Goal: Task Accomplishment & Management: Manage account settings

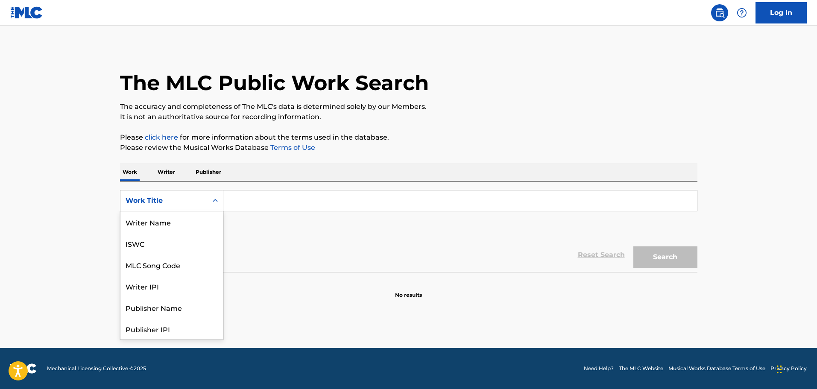
click at [215, 198] on icon "Search Form" at bounding box center [215, 200] width 9 height 9
click at [162, 270] on div "MLC Song Code" at bounding box center [171, 264] width 103 height 21
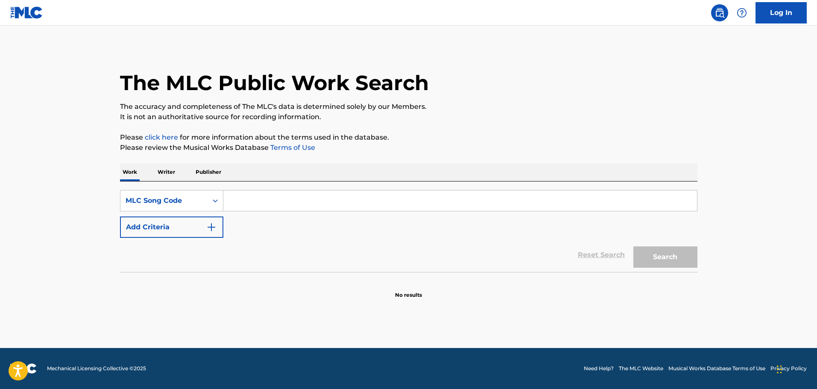
click at [261, 191] on input "Search Form" at bounding box center [460, 201] width 474 height 21
paste input "YA1N6R"
type input "YA1N6R"
click at [633, 246] on button "Search" at bounding box center [665, 256] width 64 height 21
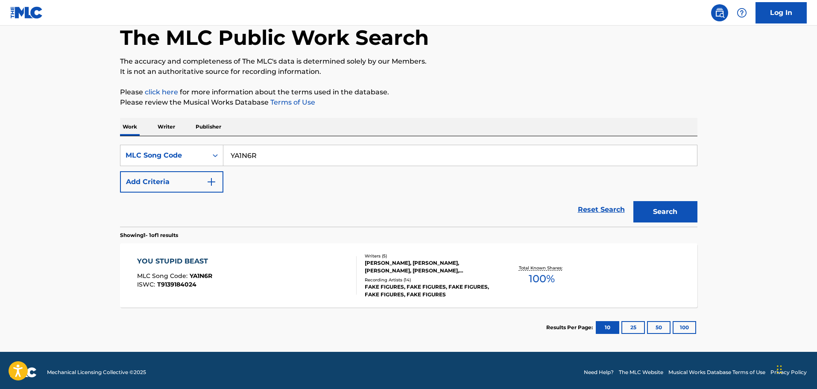
scroll to position [49, 0]
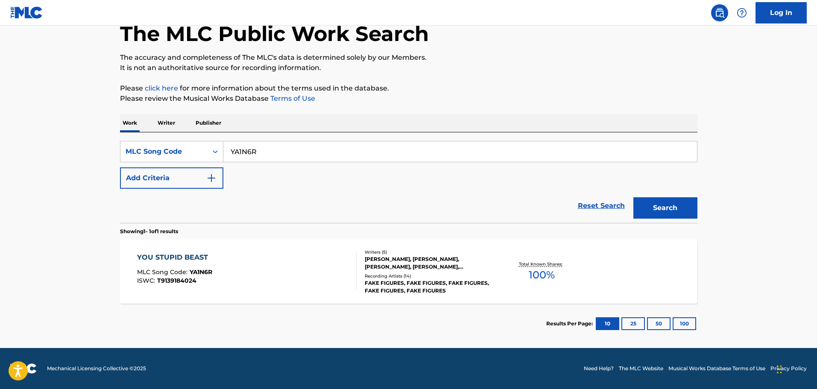
click at [456, 260] on div "RUS MARTIN, HEATHER BAKER, JUSTIN POINTER, MIGUEL TRAVIS, ROBERT BRADLEY" at bounding box center [429, 262] width 129 height 15
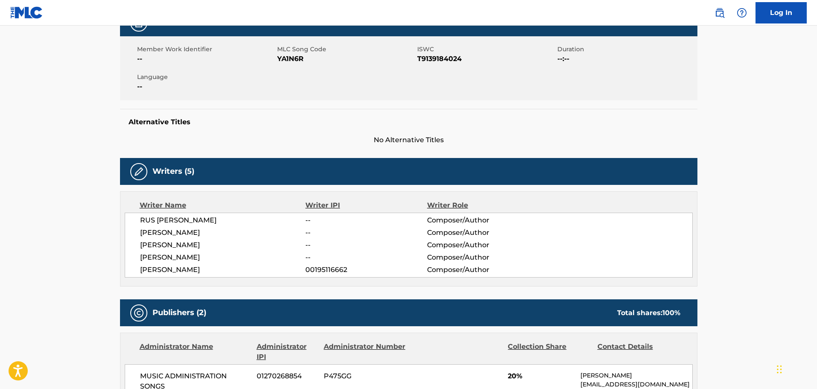
scroll to position [43, 0]
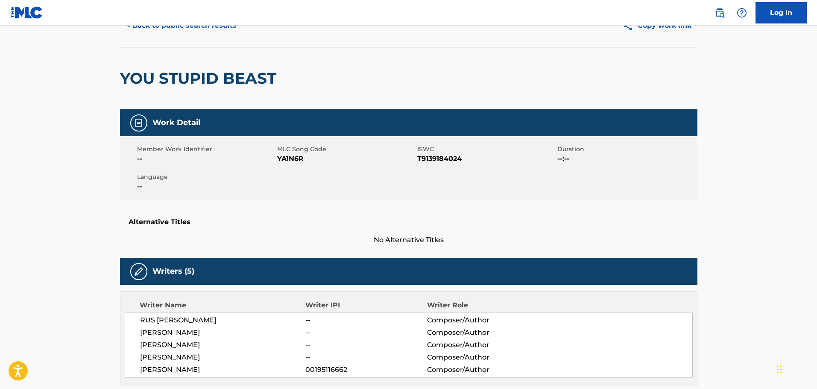
click at [799, 18] on link "Log In" at bounding box center [781, 12] width 51 height 21
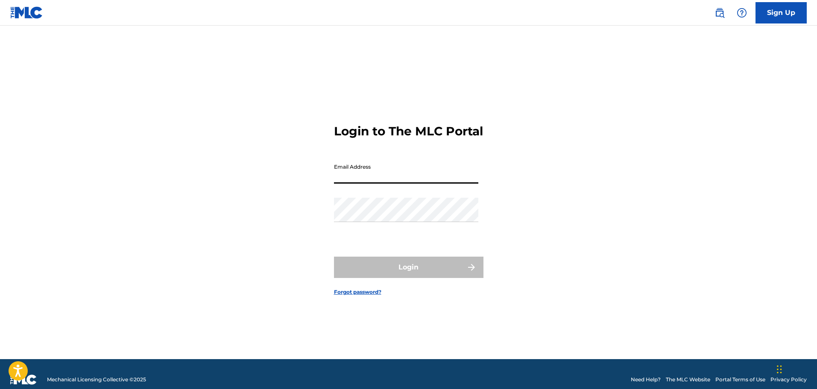
click at [388, 173] on input "Email Address" at bounding box center [406, 171] width 144 height 24
type input "[PERSON_NAME][EMAIL_ADDRESS][DOMAIN_NAME]"
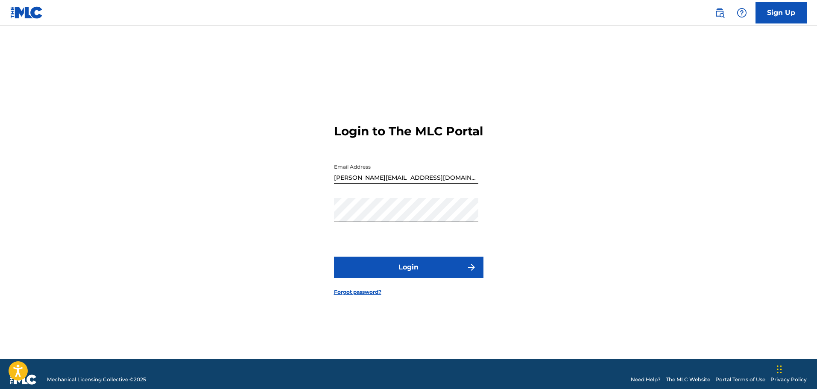
click at [373, 277] on button "Login" at bounding box center [409, 267] width 150 height 21
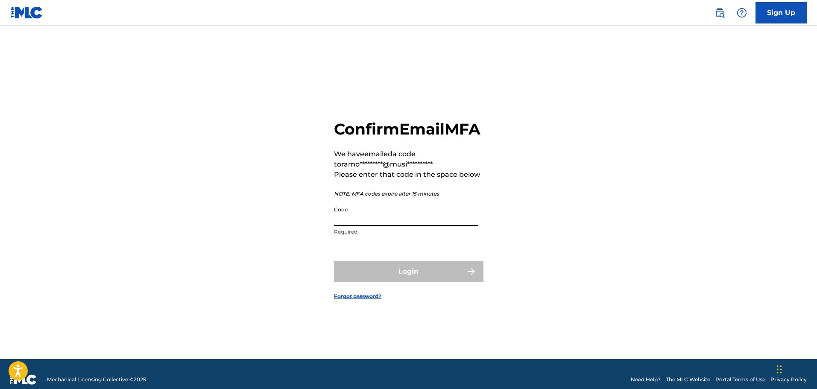
click at [369, 223] on input "Code" at bounding box center [406, 214] width 144 height 24
paste input "004963"
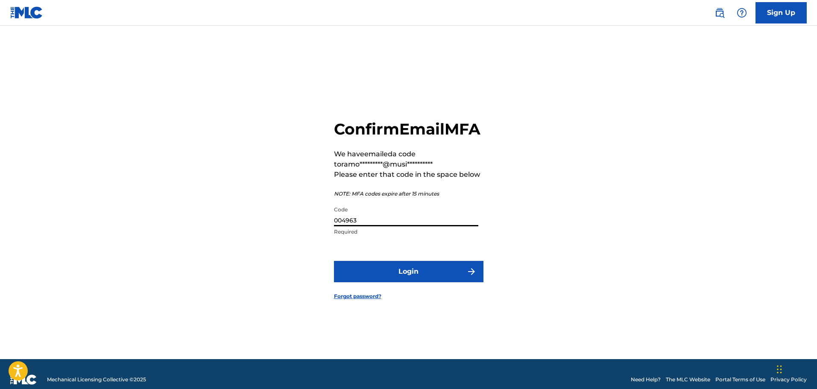
type input "004963"
click at [391, 279] on button "Login" at bounding box center [409, 271] width 150 height 21
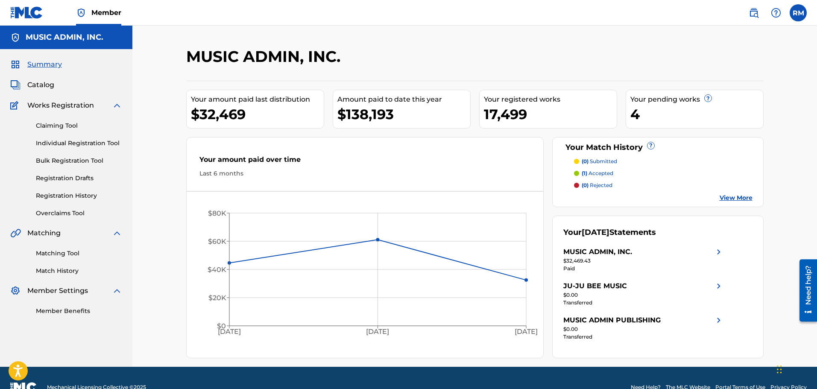
click at [41, 86] on span "Catalog" at bounding box center [40, 85] width 27 height 10
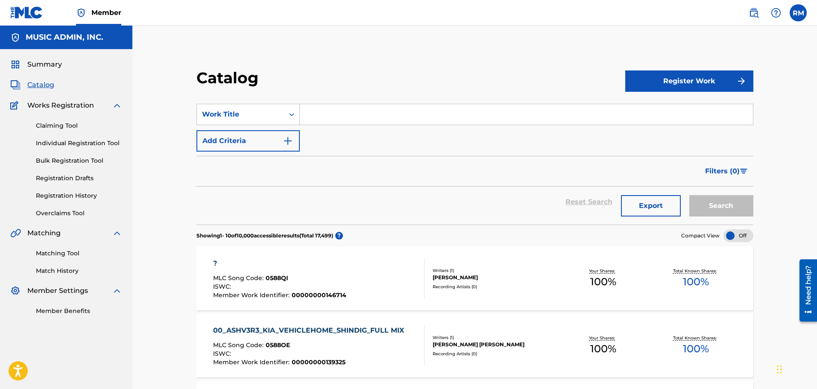
click at [252, 128] on div "SearchWithCriteria8a674e9a-4c75-429e-a83a-d1b00ca8d254 Work Title Add Criteria" at bounding box center [474, 128] width 557 height 48
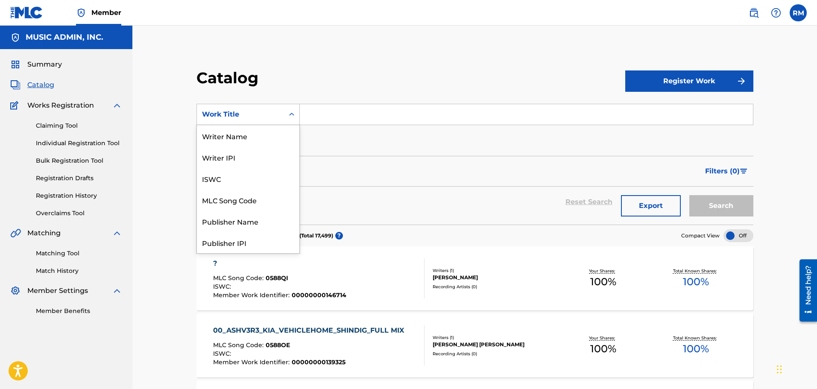
click at [255, 110] on div "Work Title" at bounding box center [240, 114] width 77 height 10
click at [232, 203] on div "MLC Song Code" at bounding box center [248, 199] width 103 height 21
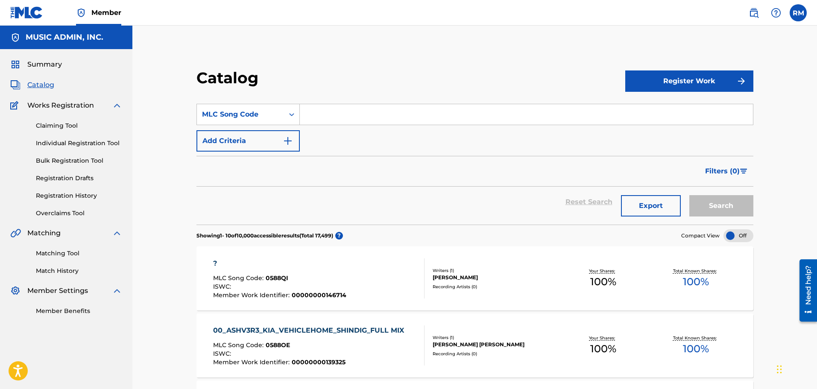
click at [343, 111] on input "Search Form" at bounding box center [526, 114] width 453 height 21
paste input "YA1N6R"
type input "YA1N6R"
click at [689, 195] on button "Search" at bounding box center [721, 205] width 64 height 21
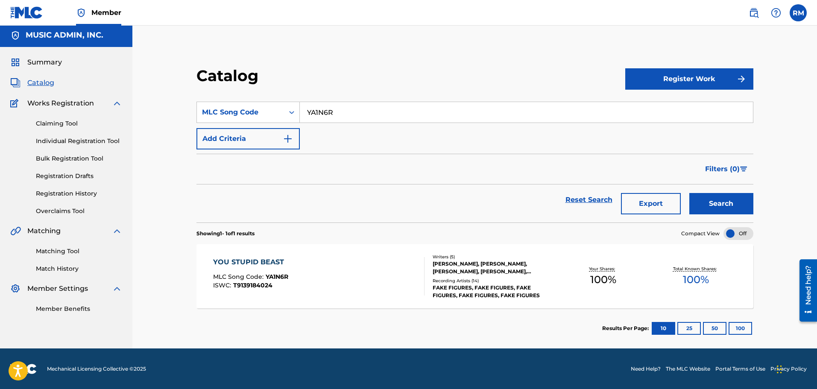
scroll to position [3, 0]
click at [355, 258] on div "YOU STUPID BEAST MLC Song Code : YA1N6R ISWC : T9139184024" at bounding box center [319, 276] width 212 height 38
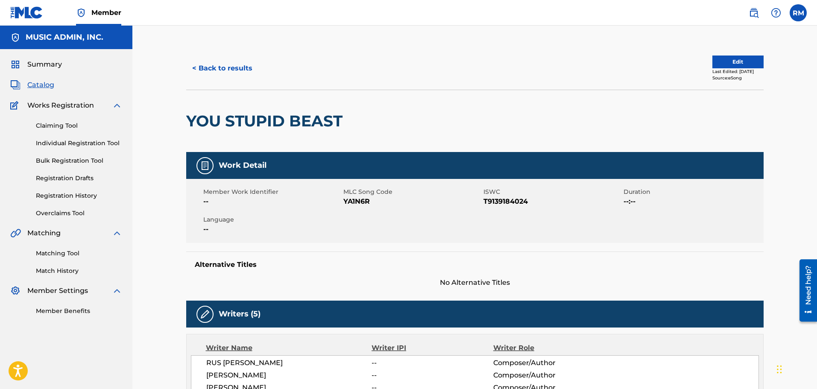
click at [715, 58] on button "Edit" at bounding box center [737, 62] width 51 height 13
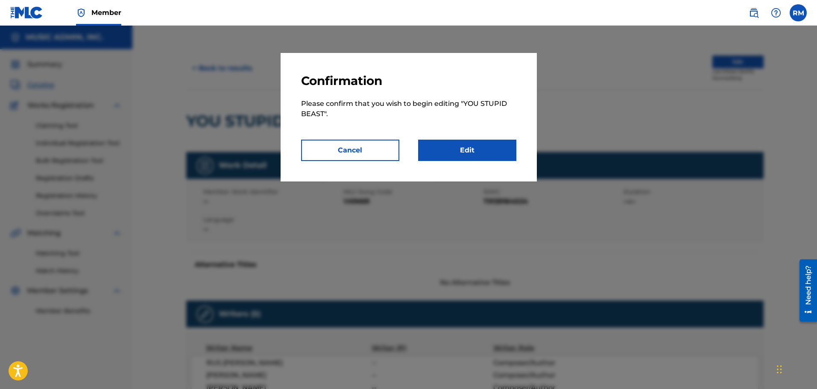
click at [448, 152] on link "Edit" at bounding box center [467, 150] width 98 height 21
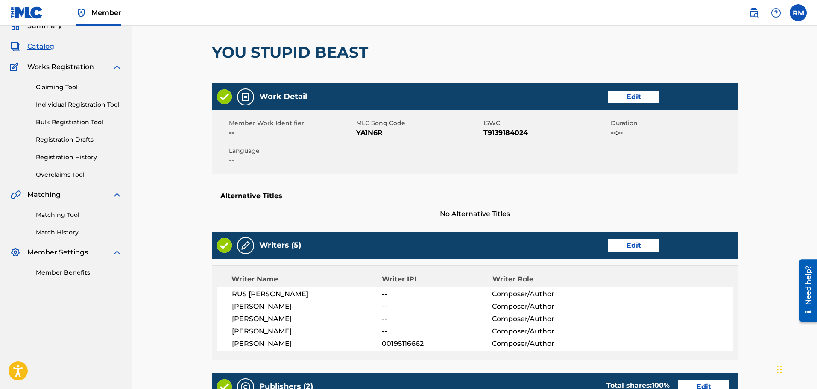
scroll to position [214, 0]
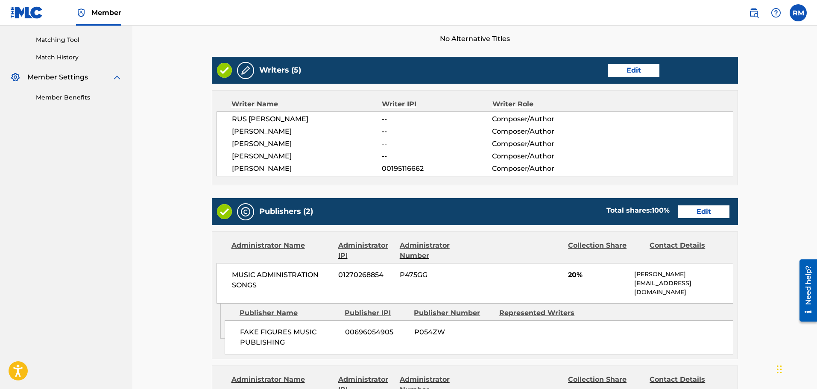
click at [622, 67] on link "Edit" at bounding box center [633, 70] width 51 height 13
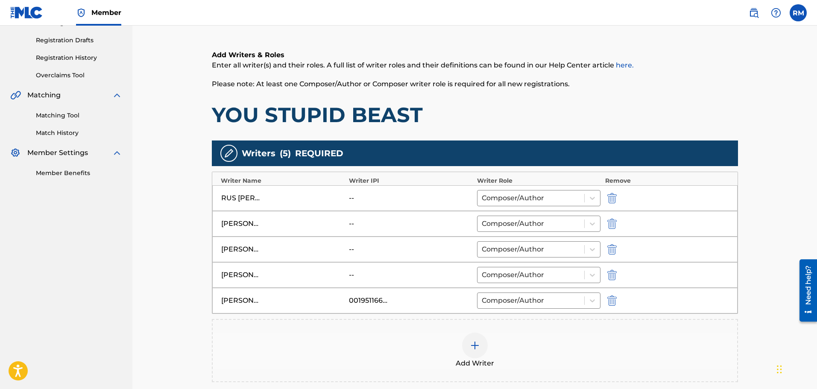
scroll to position [214, 0]
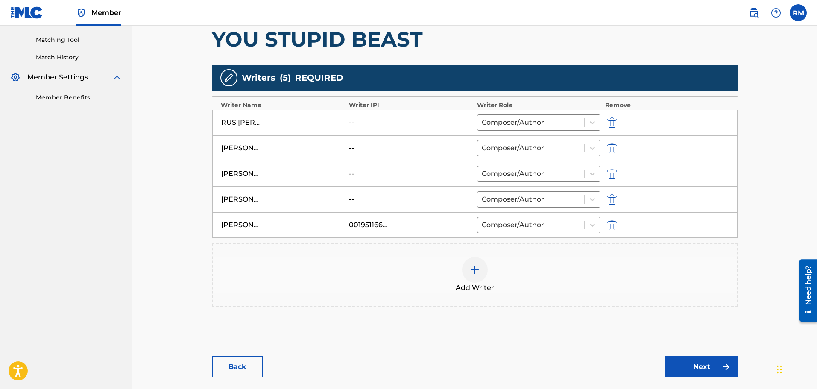
click at [610, 173] on img "submit" at bounding box center [611, 174] width 9 height 10
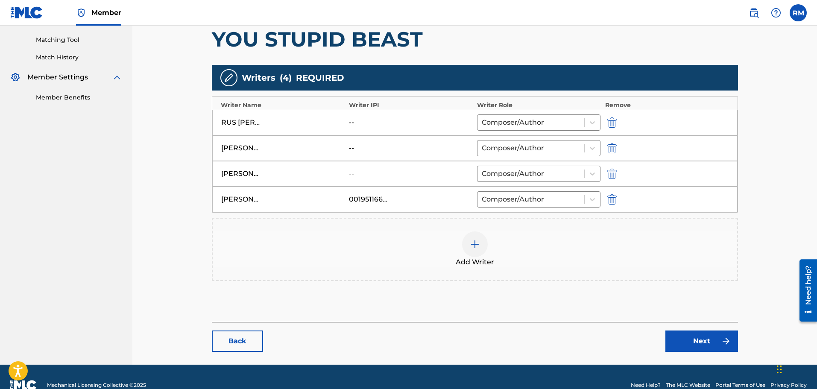
click at [473, 243] on img at bounding box center [475, 244] width 10 height 10
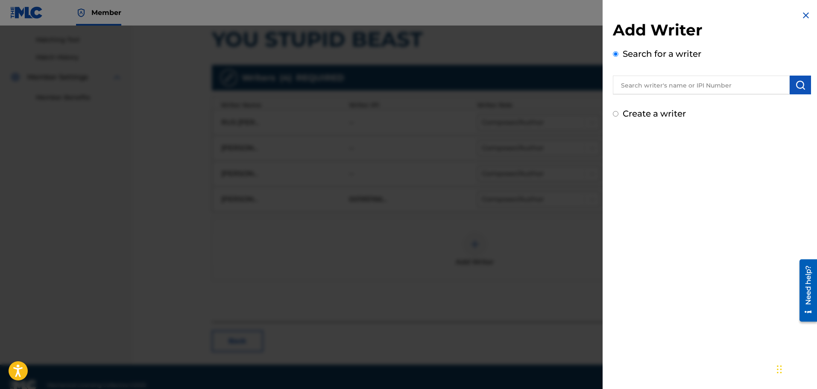
click at [687, 85] on input "text" at bounding box center [701, 85] width 177 height 19
paste input "Steven Ludwig"
click at [664, 84] on input "Steven Ludwig" at bounding box center [701, 85] width 177 height 19
click at [639, 84] on input "Steven Ludwig" at bounding box center [701, 85] width 177 height 19
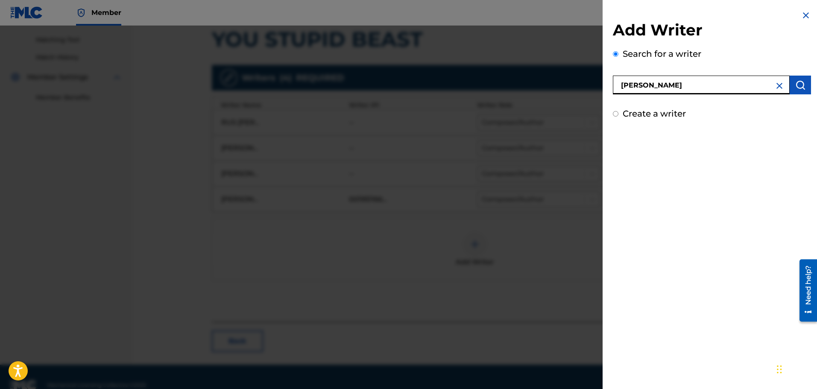
drag, startPoint x: 639, startPoint y: 84, endPoint x: 655, endPoint y: 88, distance: 16.6
click at [638, 85] on input "Steven Ludwig" at bounding box center [701, 85] width 177 height 19
paste input "Steven"
type input "Steven Ludwig"
click at [795, 83] on img "submit" at bounding box center [800, 85] width 10 height 10
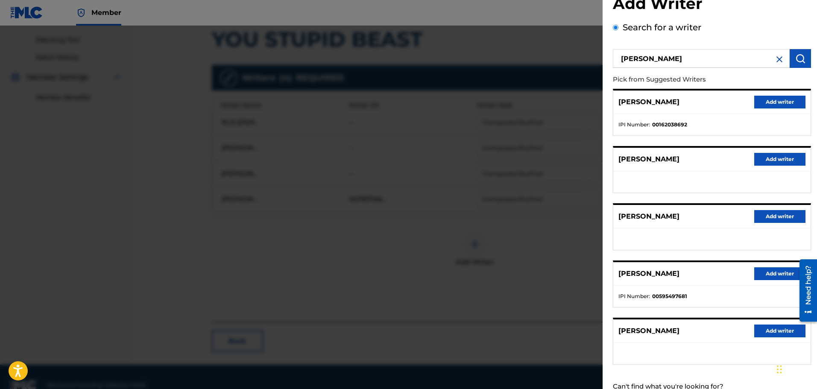
scroll to position [0, 0]
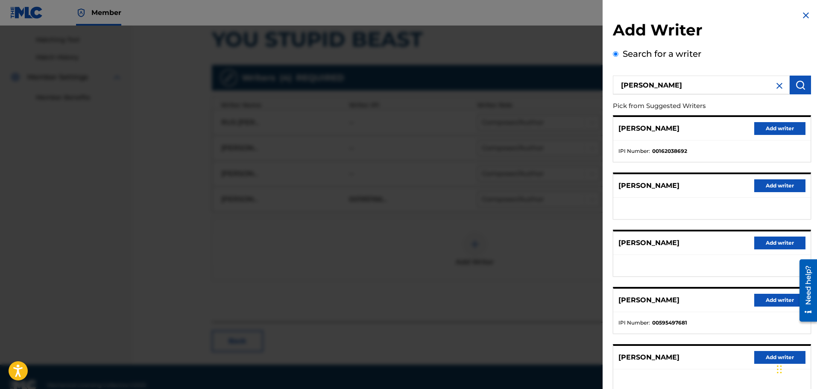
click at [780, 128] on button "Add writer" at bounding box center [779, 128] width 51 height 13
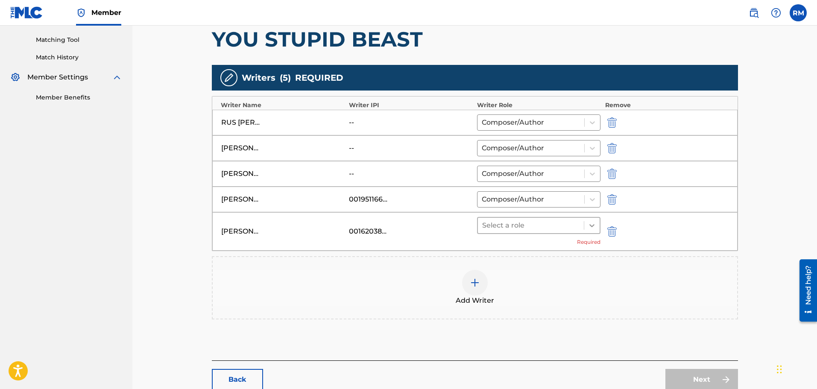
click at [590, 228] on icon at bounding box center [592, 225] width 9 height 9
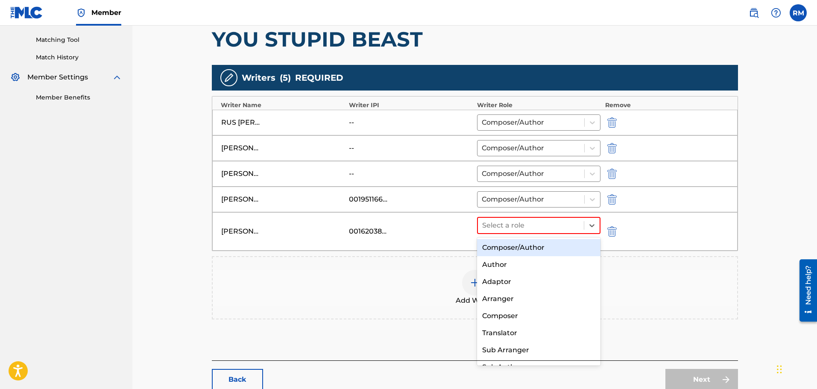
click at [501, 249] on div "Composer/Author" at bounding box center [539, 247] width 124 height 17
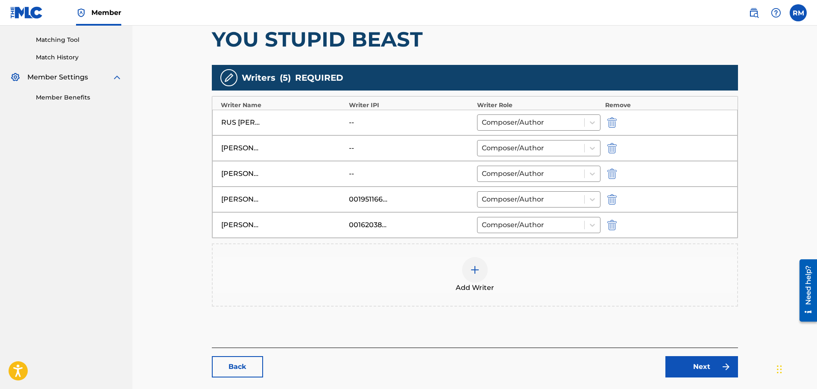
scroll to position [256, 0]
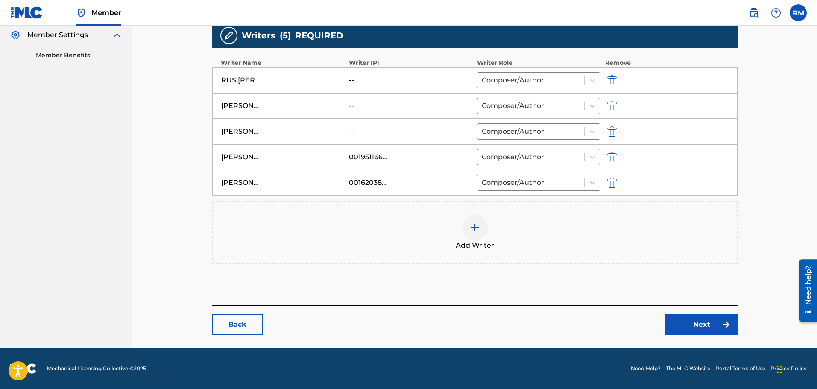
click at [692, 327] on link "Next" at bounding box center [702, 324] width 73 height 21
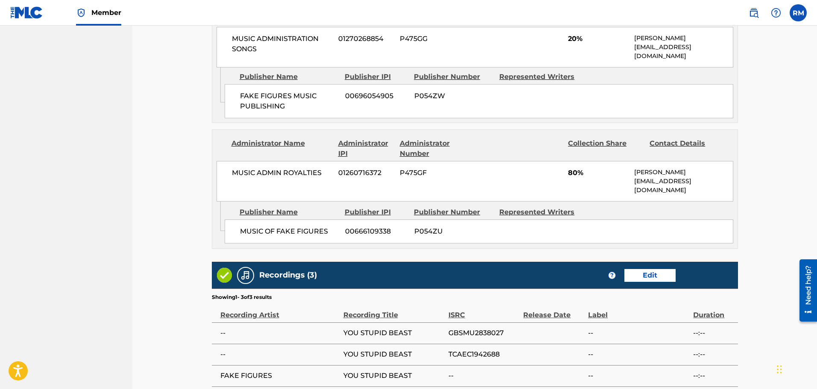
scroll to position [513, 0]
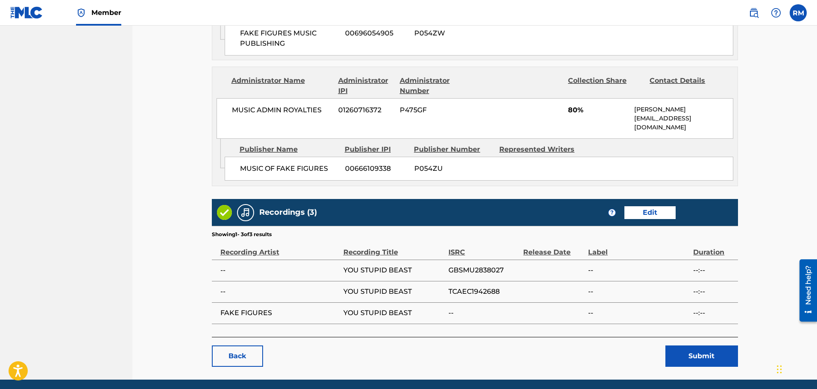
click at [700, 346] on button "Submit" at bounding box center [702, 356] width 73 height 21
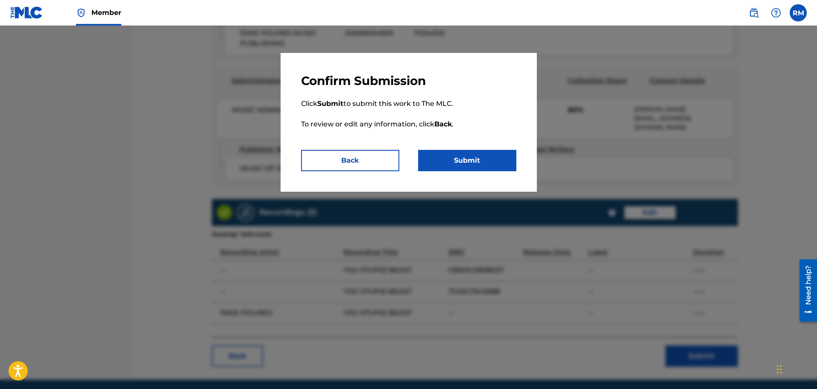
click at [458, 168] on button "Submit" at bounding box center [467, 160] width 98 height 21
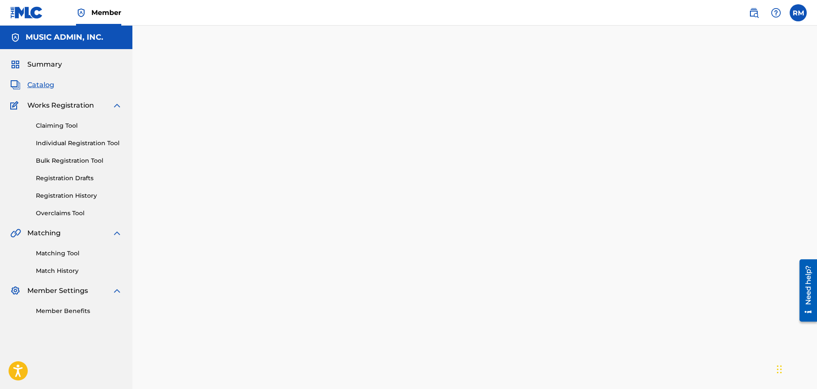
click at [59, 125] on link "Claiming Tool" at bounding box center [79, 125] width 86 height 9
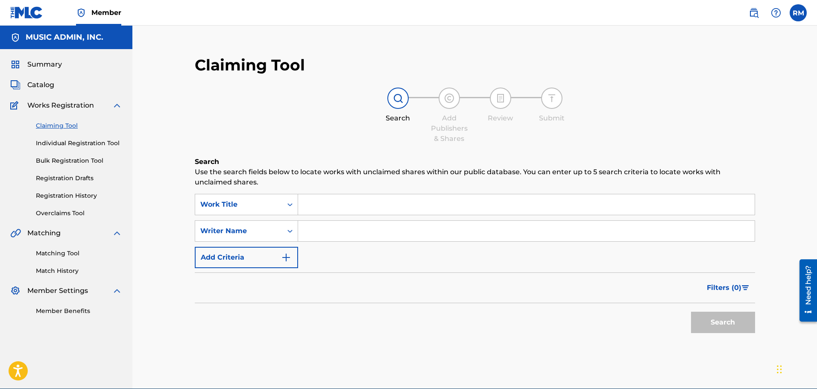
click at [51, 79] on div "Summary Catalog Works Registration Claiming Tool Individual Registration Tool B…" at bounding box center [66, 187] width 132 height 277
click at [53, 94] on div "Summary Catalog Works Registration Claiming Tool Individual Registration Tool B…" at bounding box center [66, 187] width 132 height 277
click at [48, 86] on span "Catalog" at bounding box center [40, 85] width 27 height 10
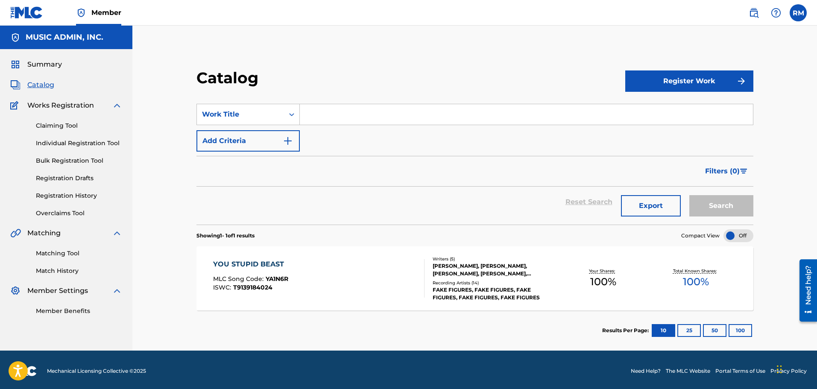
click at [349, 114] on input "Search Form" at bounding box center [526, 114] width 453 height 21
paste input "As We Drift"
click at [689, 195] on button "Search" at bounding box center [721, 205] width 64 height 21
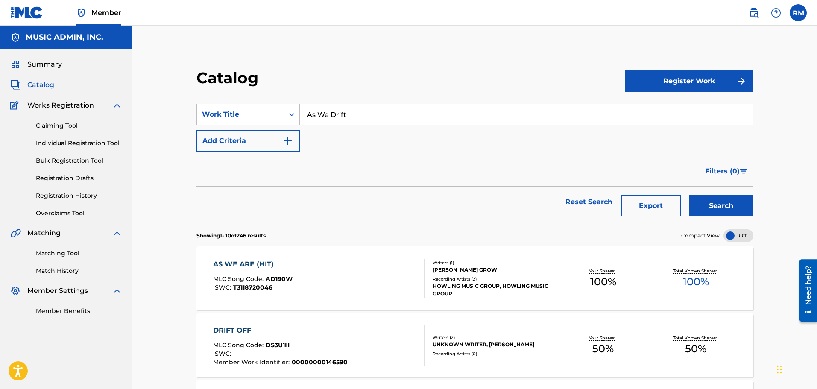
paste input "Hole in the Sky"
type input "Hole in the Sky"
click at [689, 195] on button "Search" at bounding box center [721, 205] width 64 height 21
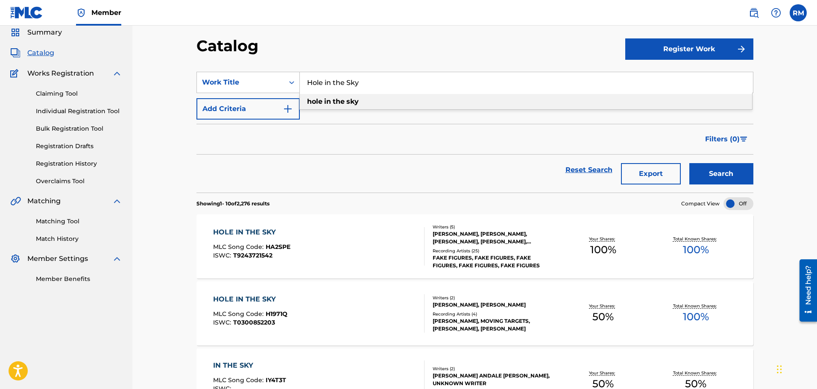
scroll to position [85, 0]
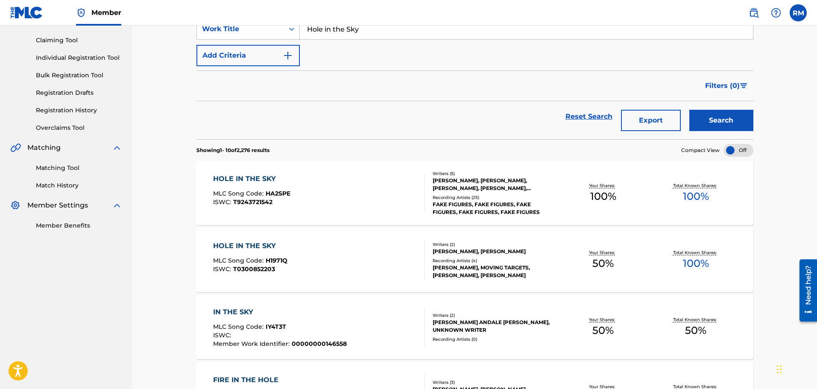
click at [274, 173] on div "HOLE IN THE SKY MLC Song Code : HA2SPE ISWC : T9243721542 Writers ( 5 ) ROBERT …" at bounding box center [474, 193] width 557 height 64
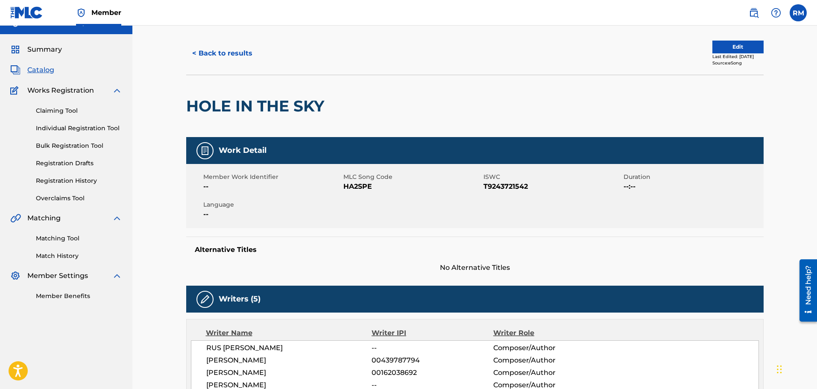
scroll to position [85, 0]
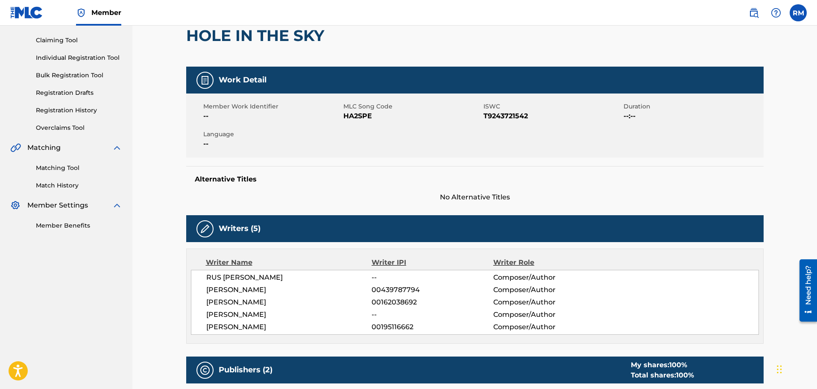
click at [407, 304] on span "00162038692" at bounding box center [432, 302] width 121 height 10
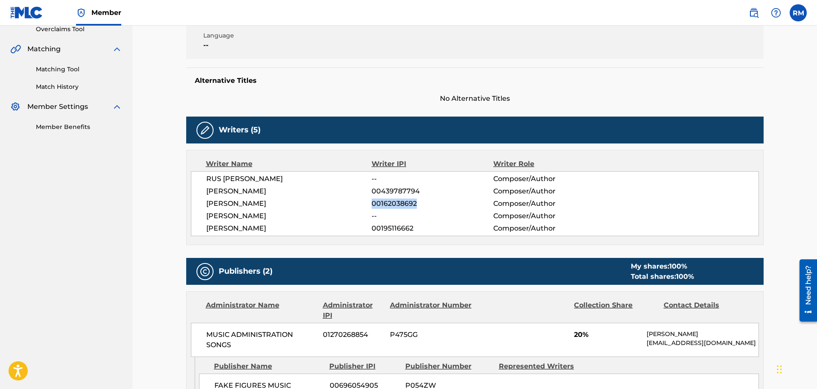
scroll to position [171, 0]
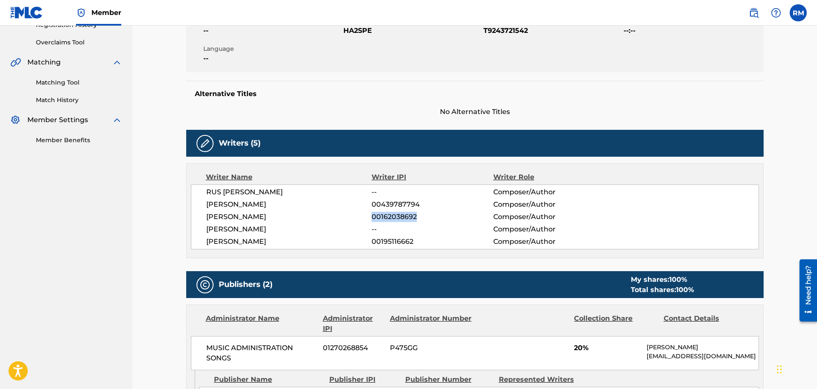
click at [397, 214] on span "00162038692" at bounding box center [432, 217] width 121 height 10
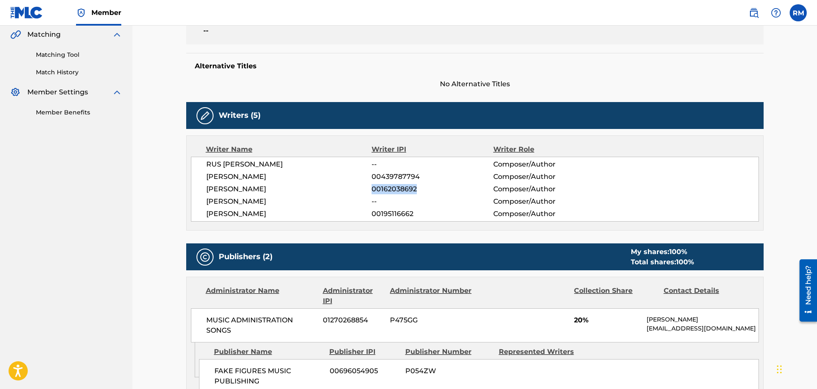
scroll to position [214, 0]
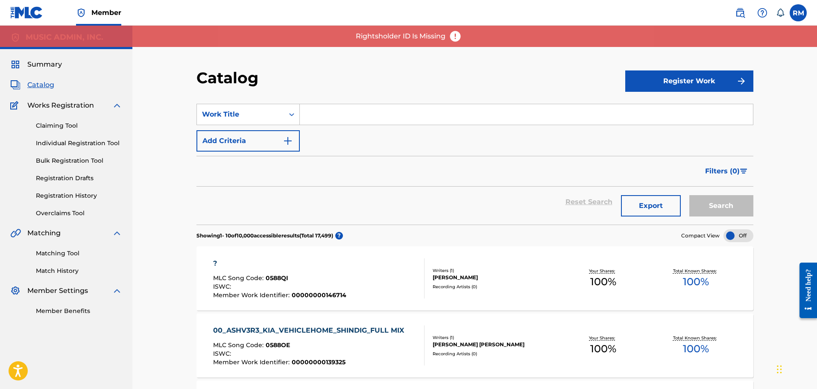
click at [319, 113] on input "Search Form" at bounding box center [526, 114] width 453 height 21
paste input "Bury The Hatchet"
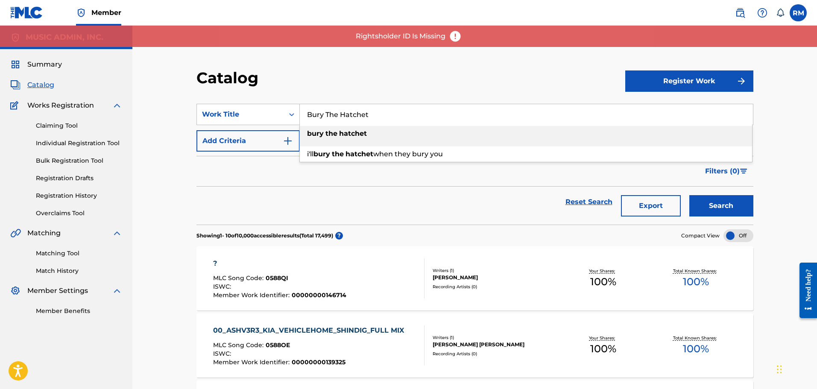
click at [361, 138] on div "bury the hatchet" at bounding box center [526, 133] width 452 height 15
type input "bury the hatchet"
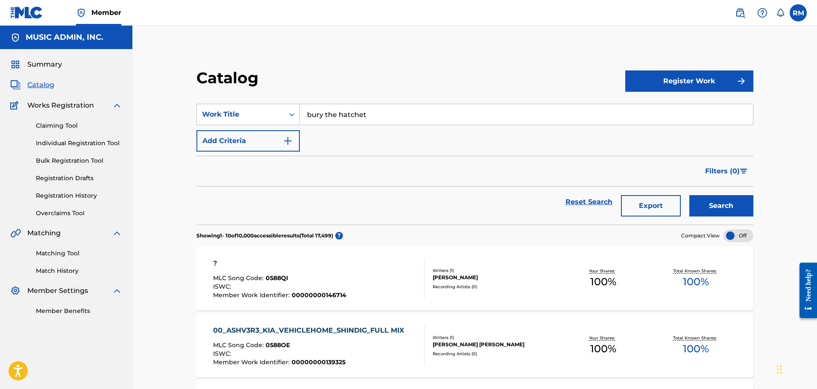
click at [413, 117] on input "bury the hatchet" at bounding box center [526, 114] width 453 height 21
click at [689, 195] on button "Search" at bounding box center [721, 205] width 64 height 21
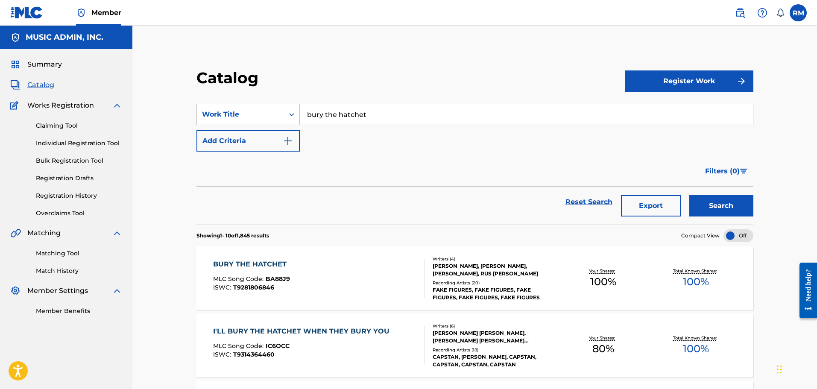
scroll to position [85, 0]
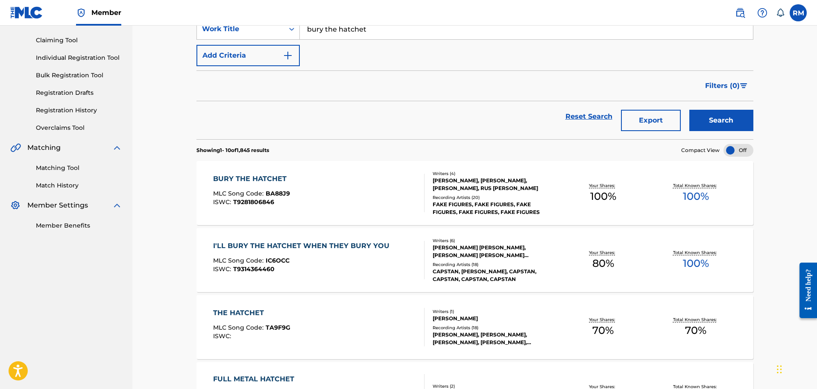
click at [276, 176] on div "BURY THE HATCHET" at bounding box center [252, 179] width 78 height 10
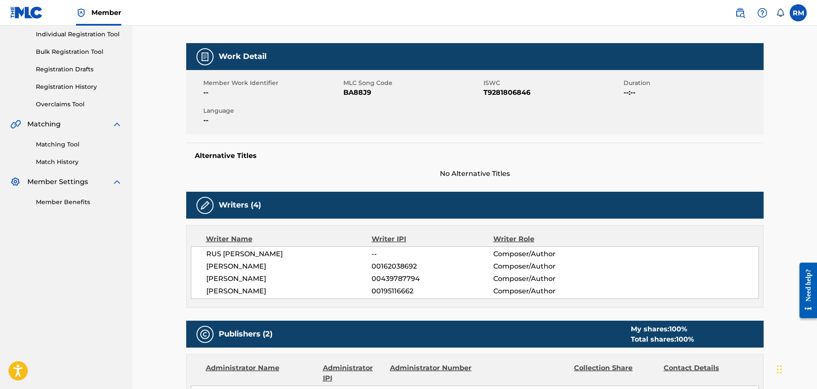
scroll to position [171, 0]
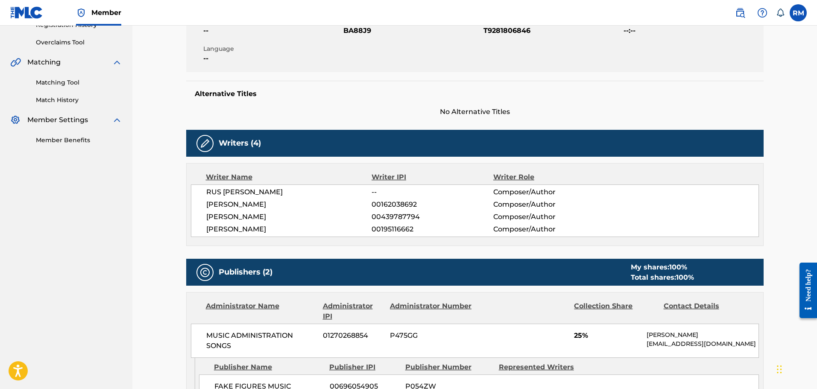
click at [391, 205] on span "00162038692" at bounding box center [432, 204] width 121 height 10
copy span "00162038692"
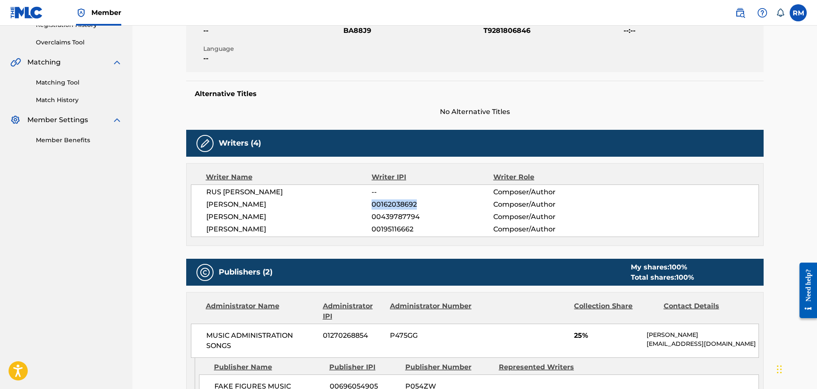
copy span "00162038692"
